Goal: Task Accomplishment & Management: Use online tool/utility

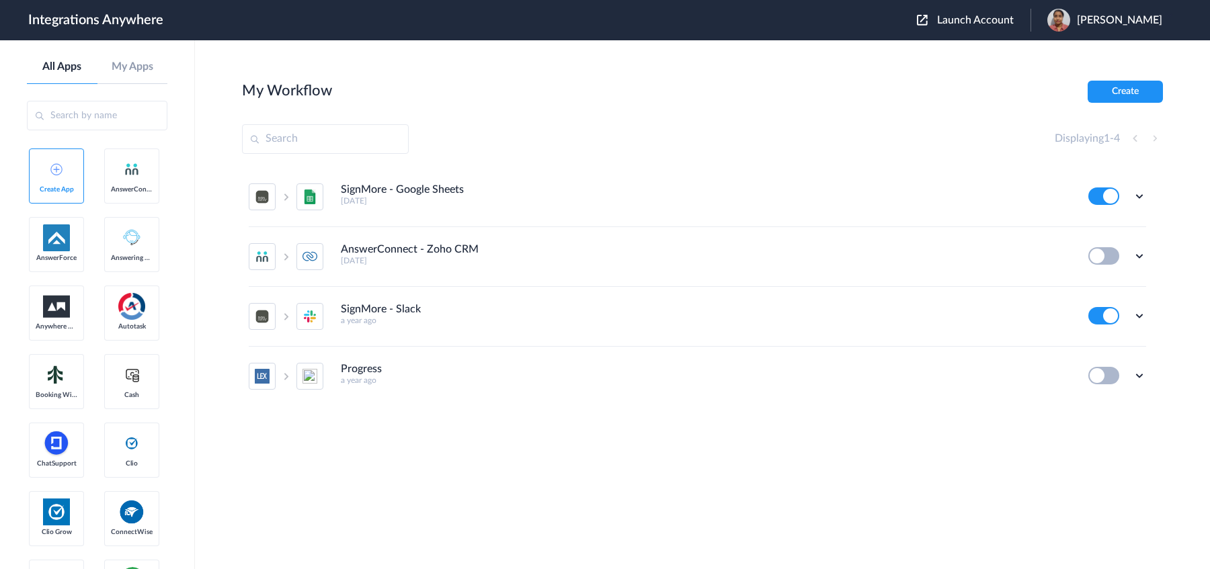
click at [940, 19] on span "Launch Account" at bounding box center [975, 20] width 77 height 11
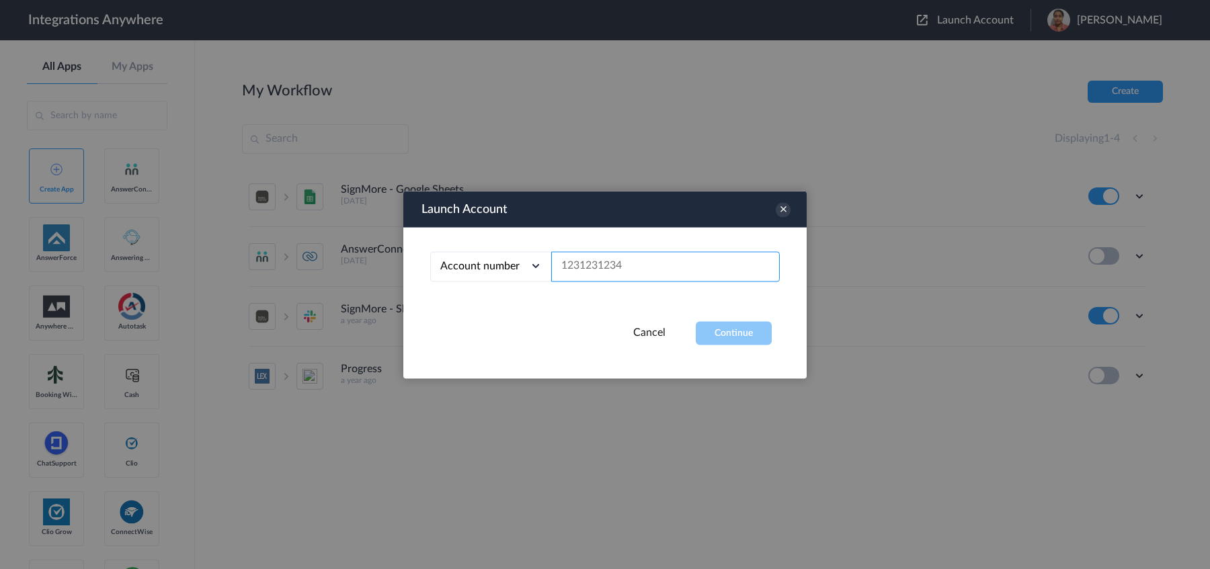
click at [687, 274] on input "text" at bounding box center [665, 266] width 229 height 30
paste input "3033316460"
type input "3033316460"
click at [729, 343] on button "Continue" at bounding box center [734, 333] width 76 height 24
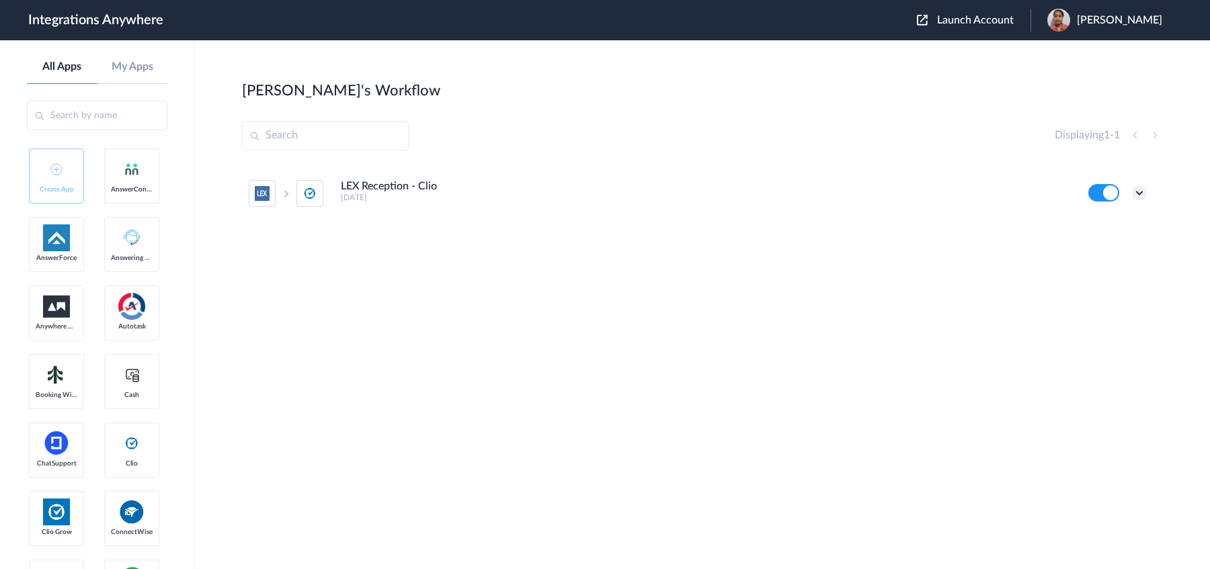
click at [967, 192] on icon at bounding box center [1138, 192] width 13 height 13
click at [967, 230] on li "Edit" at bounding box center [1102, 224] width 87 height 25
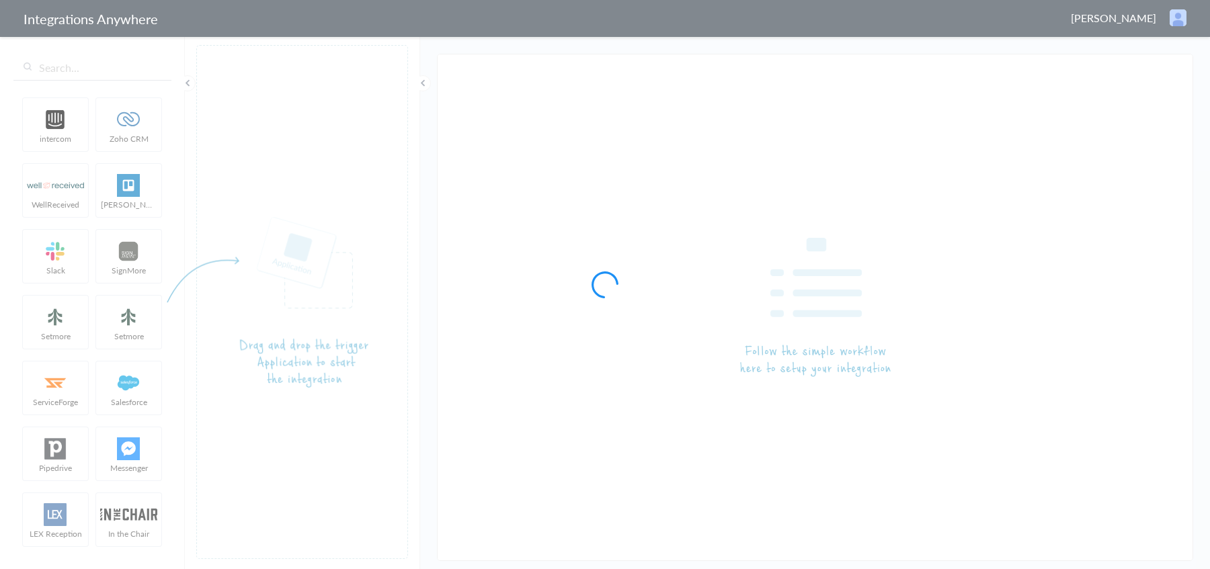
type input "LEX Reception - Clio"
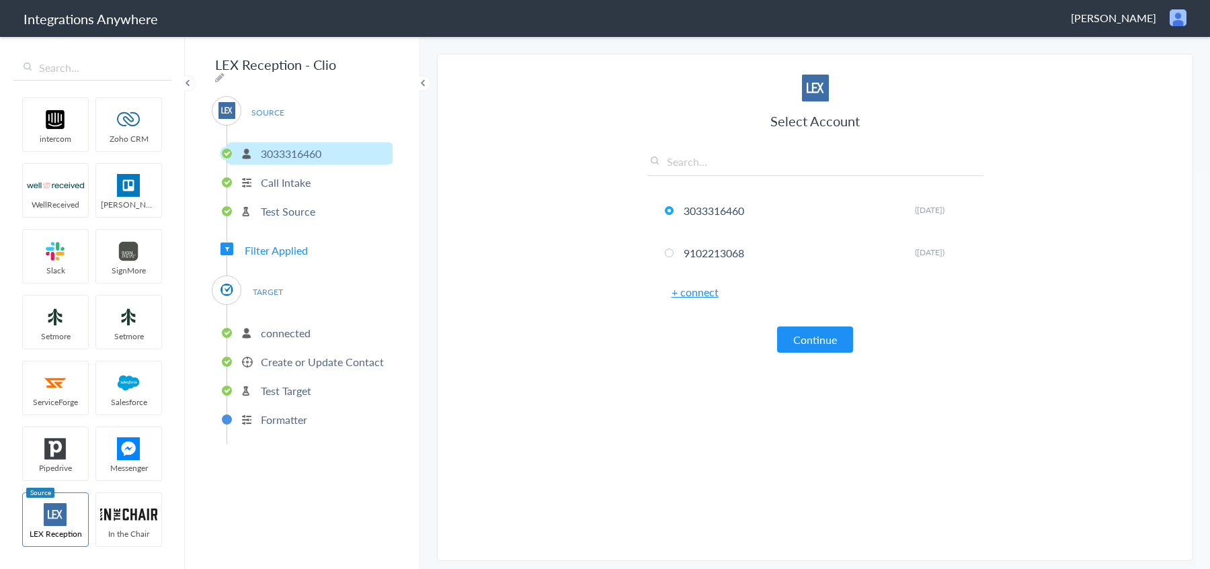
click at [287, 355] on p "Create or Update Contact" at bounding box center [322, 361] width 123 height 15
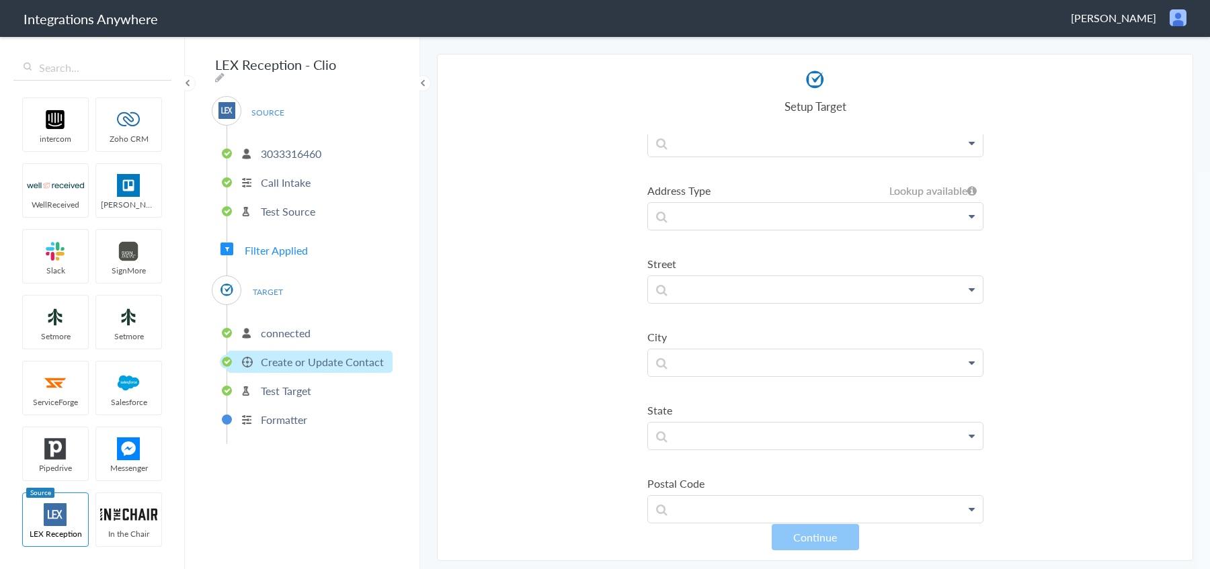
scroll to position [954, 0]
